Goal: Check status

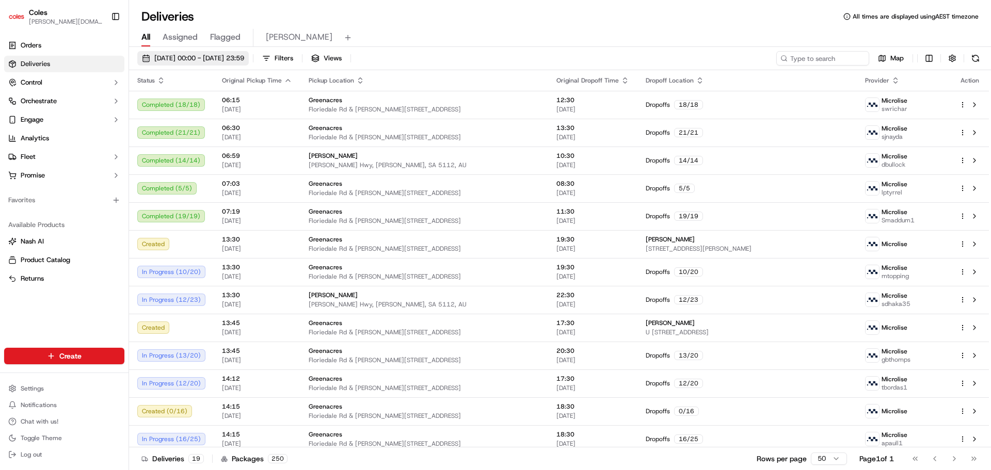
click at [228, 60] on span "[DATE] 00:00 - [DATE] 23:59" at bounding box center [199, 58] width 90 height 9
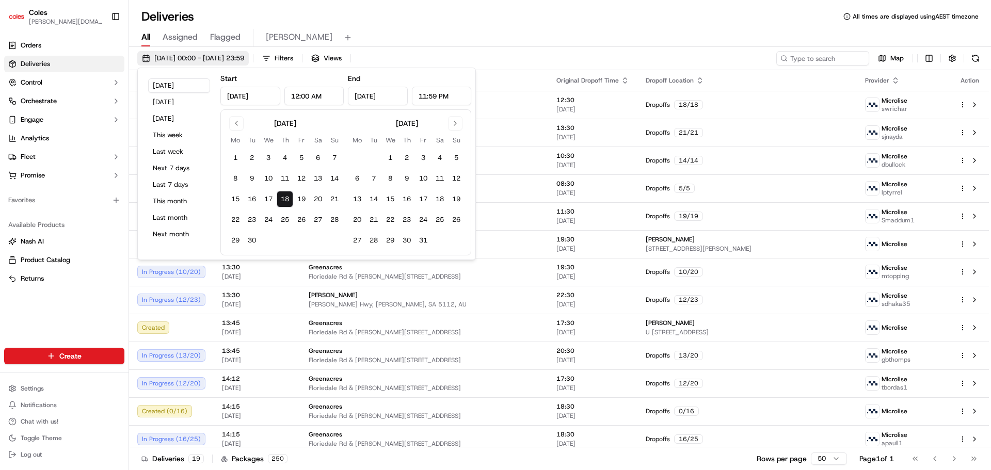
type input "[DATE]"
type input "12:00 AM"
type input "[DATE]"
type input "11:59 PM"
click at [229, 57] on span "[DATE] 00:00 - [DATE] 23:59" at bounding box center [199, 58] width 90 height 9
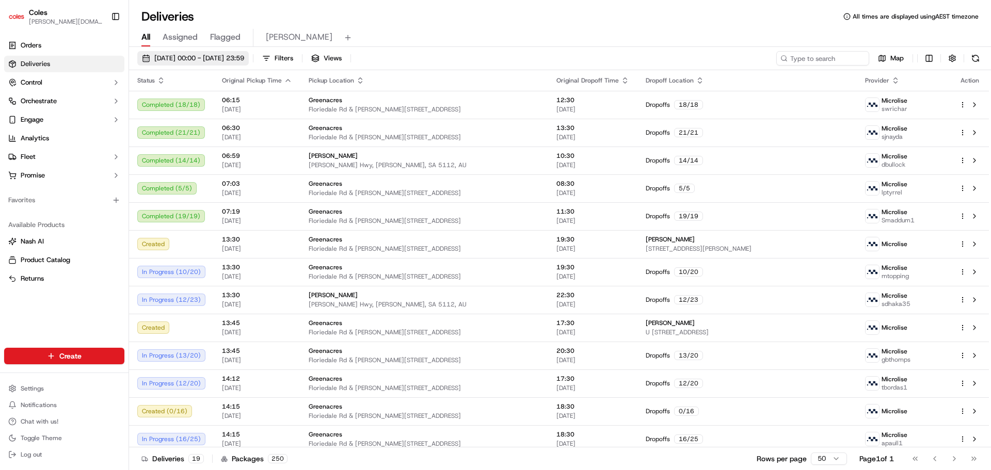
click at [229, 57] on span "[DATE] 00:00 - [DATE] 23:59" at bounding box center [199, 58] width 90 height 9
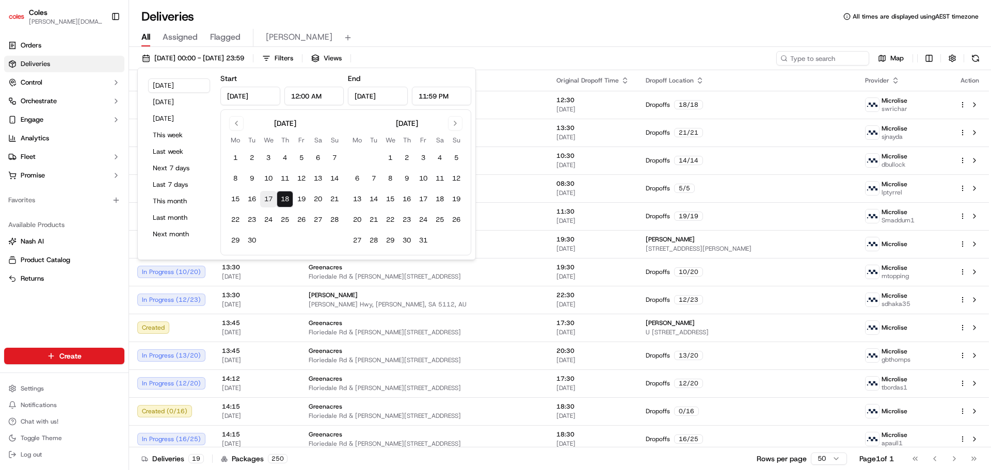
click at [271, 201] on button "17" at bounding box center [268, 199] width 17 height 17
type input "[DATE]"
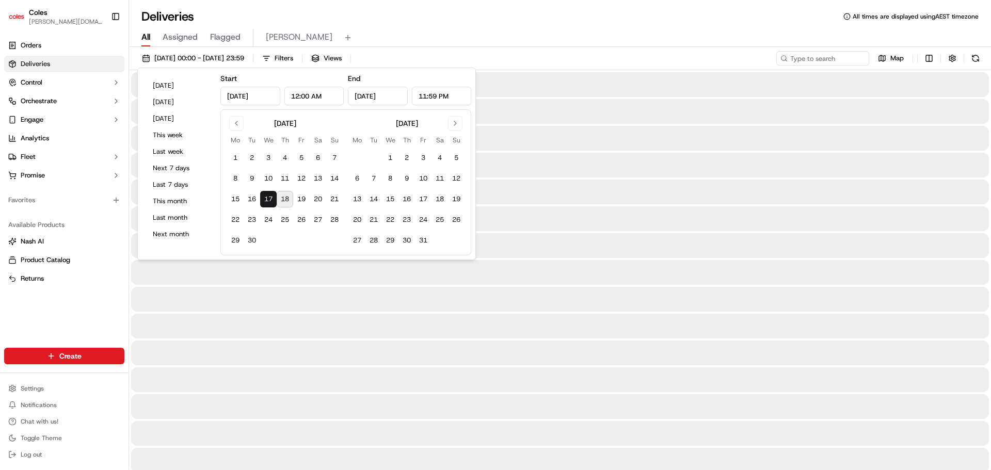
click at [619, 13] on div "Deliveries All times are displayed using AEST timezone" at bounding box center [560, 16] width 862 height 17
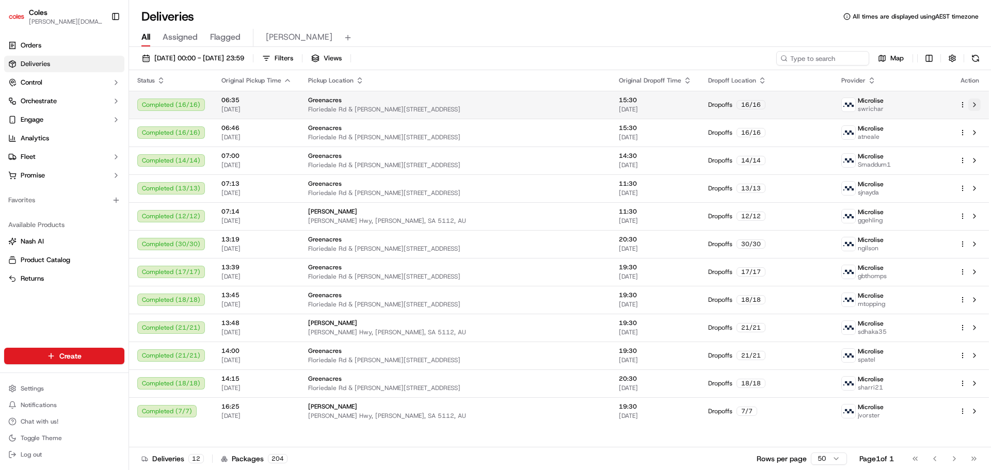
click at [974, 104] on button at bounding box center [974, 105] width 12 height 12
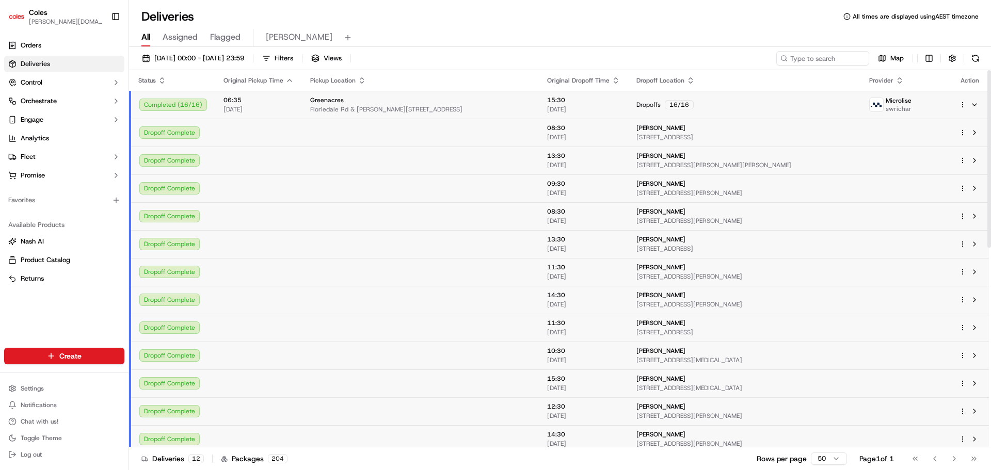
click at [915, 110] on div "Microlise swrichar" at bounding box center [905, 104] width 73 height 17
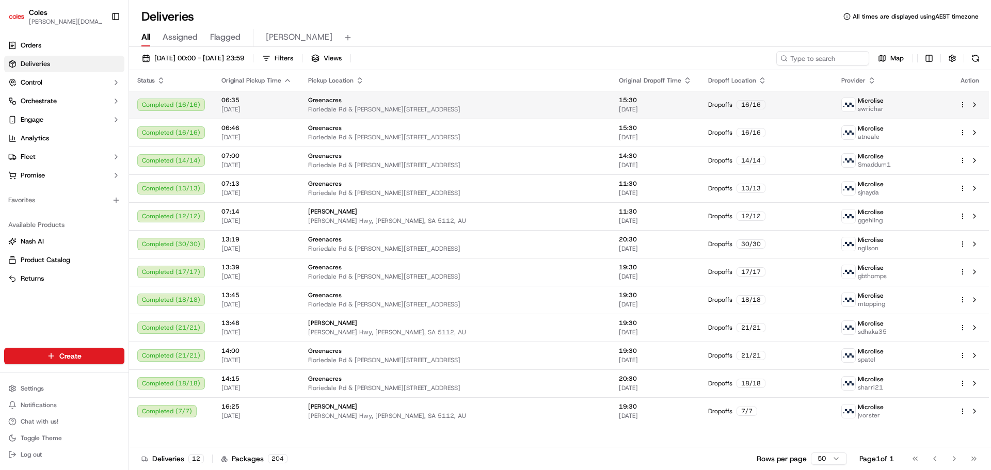
click at [956, 104] on td at bounding box center [969, 105] width 38 height 28
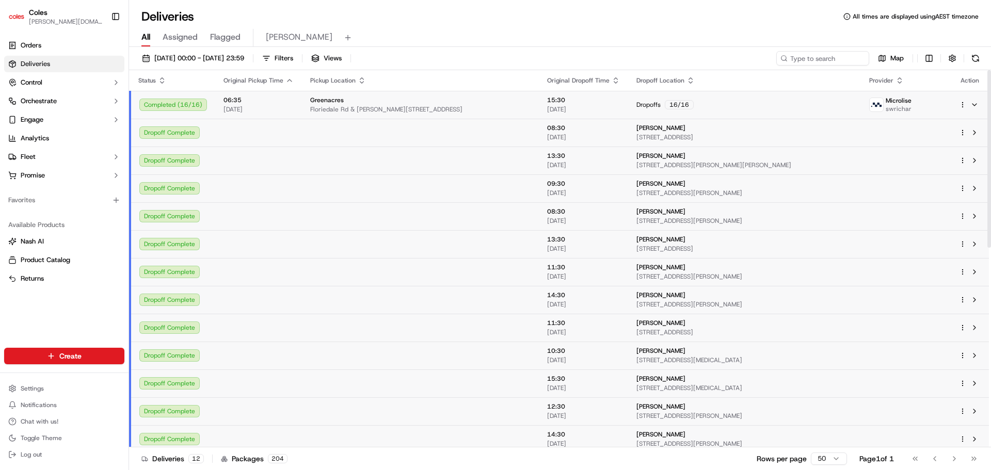
click at [961, 107] on html "Coles [DOMAIN_NAME][EMAIL_ADDRESS][PERSON_NAME][DOMAIN_NAME] Toggle Sidebar Ord…" at bounding box center [495, 235] width 991 height 470
click at [915, 135] on span "Delivery Details" at bounding box center [917, 137] width 46 height 8
